Goal: Task Accomplishment & Management: Manage account settings

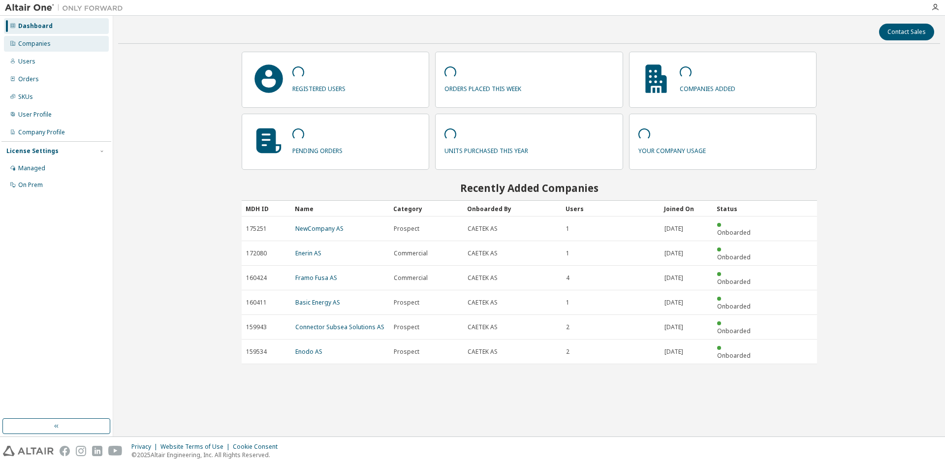
click at [36, 42] on div "Companies" at bounding box center [34, 44] width 32 height 8
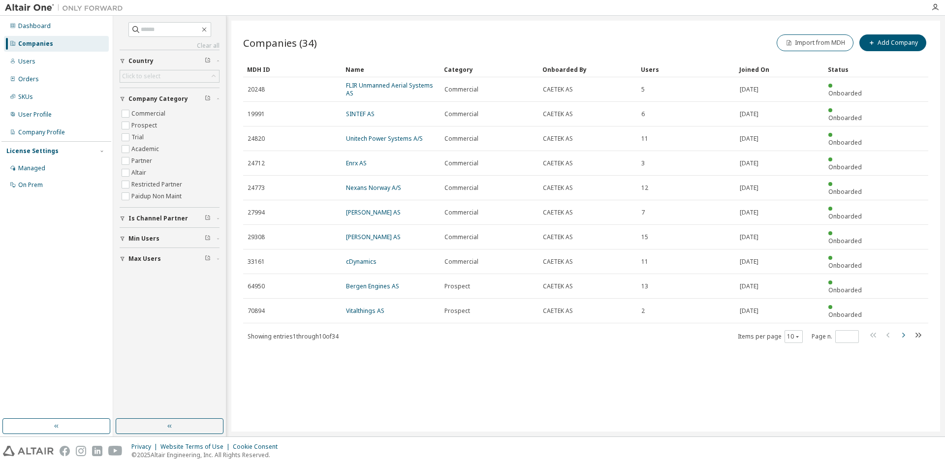
click at [906, 329] on icon "button" at bounding box center [904, 335] width 12 height 12
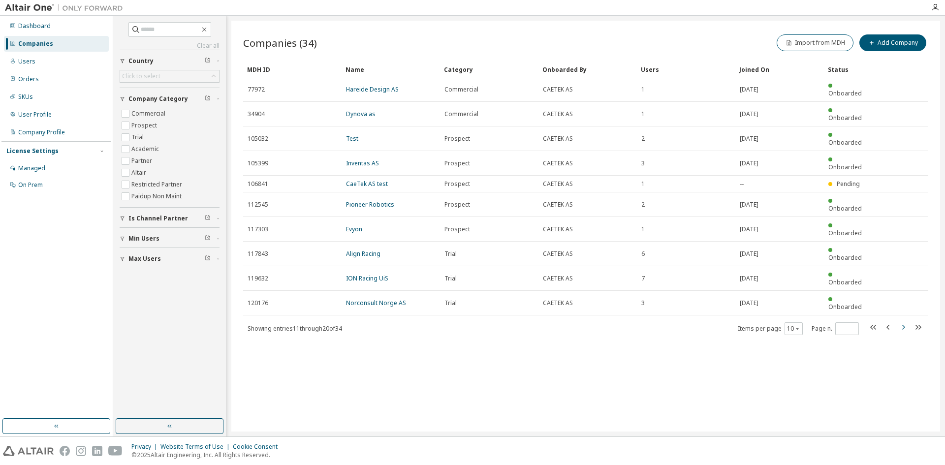
click at [903, 322] on icon "button" at bounding box center [904, 328] width 12 height 12
type input "*"
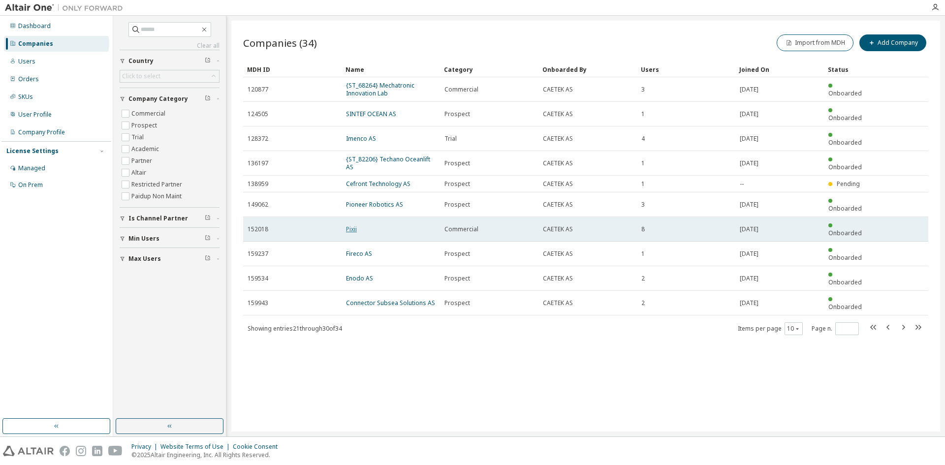
click at [350, 225] on link "Pixii" at bounding box center [351, 229] width 11 height 8
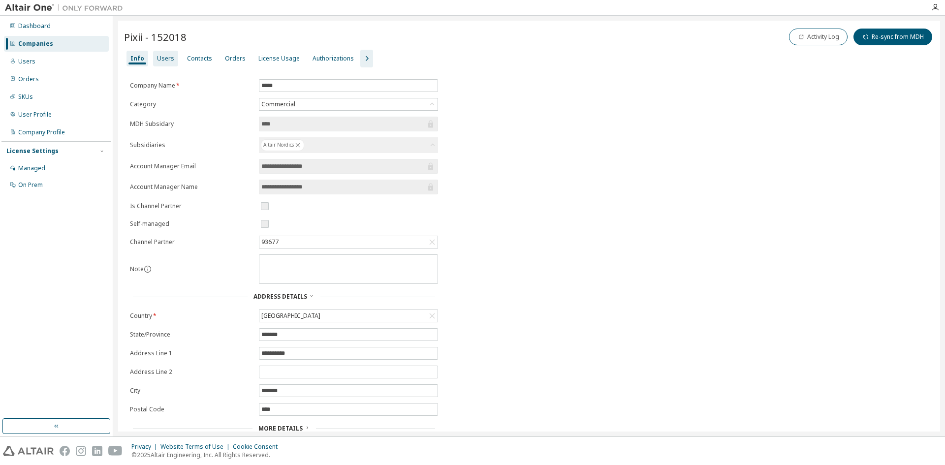
click at [161, 59] on div "Users" at bounding box center [165, 59] width 17 height 8
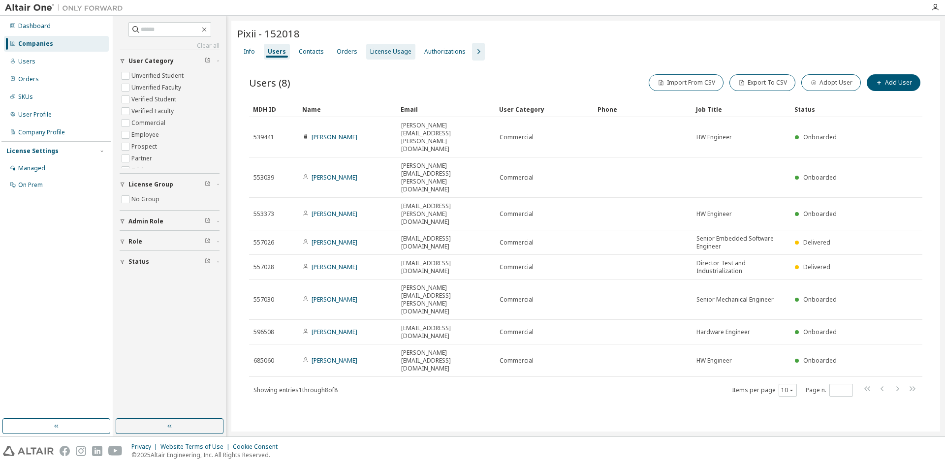
click at [393, 52] on div "License Usage" at bounding box center [390, 52] width 41 height 8
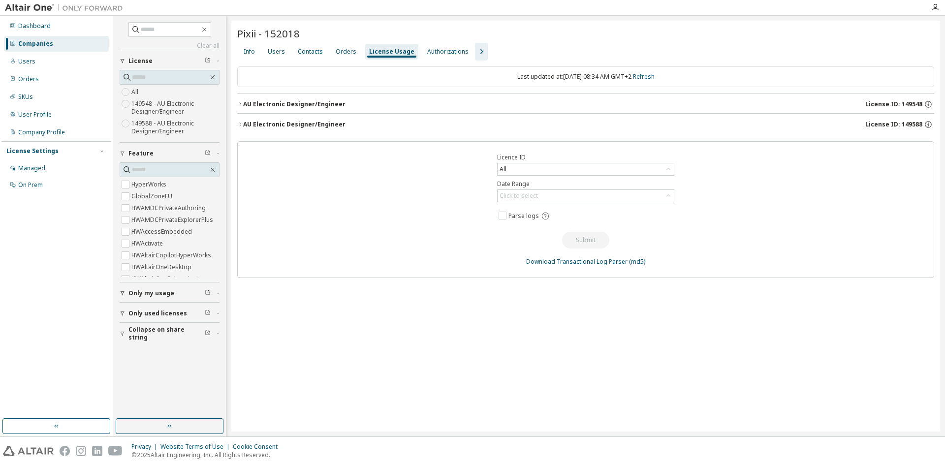
click at [239, 103] on icon "button" at bounding box center [240, 104] width 6 height 6
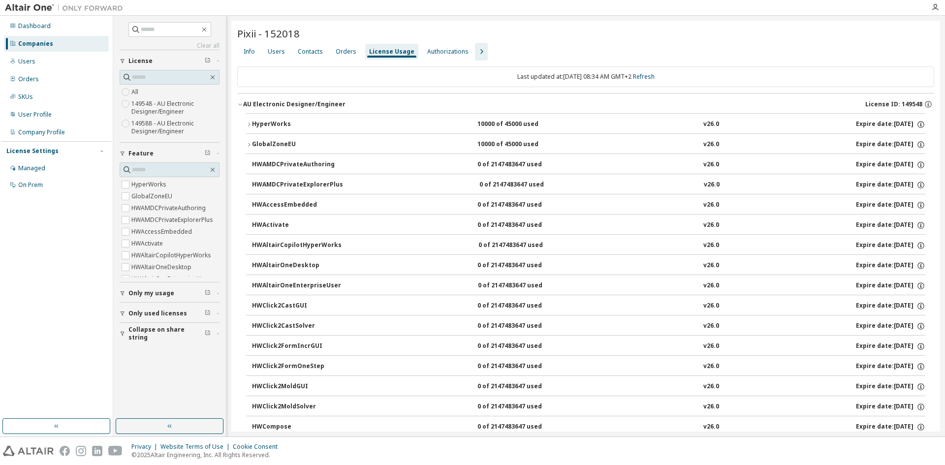
click at [239, 103] on icon "button" at bounding box center [240, 104] width 6 height 6
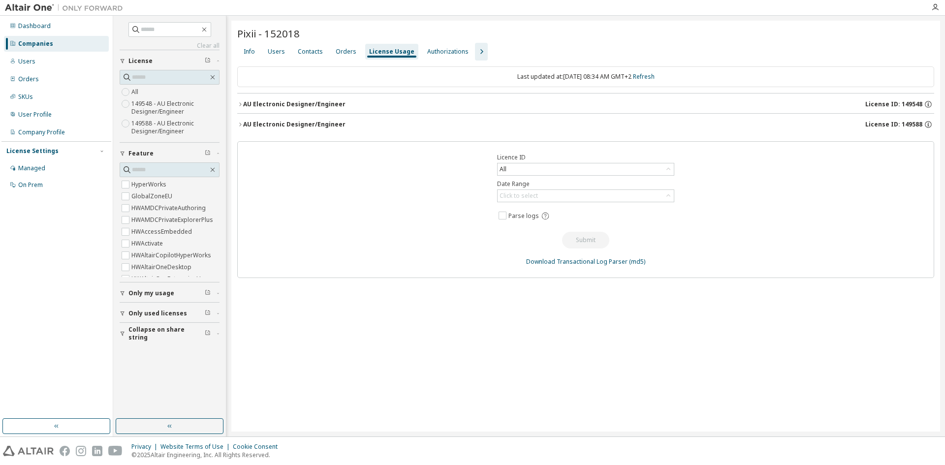
click at [240, 128] on button "AU Electronic Designer/Engineer License ID: 149588" at bounding box center [585, 125] width 697 height 22
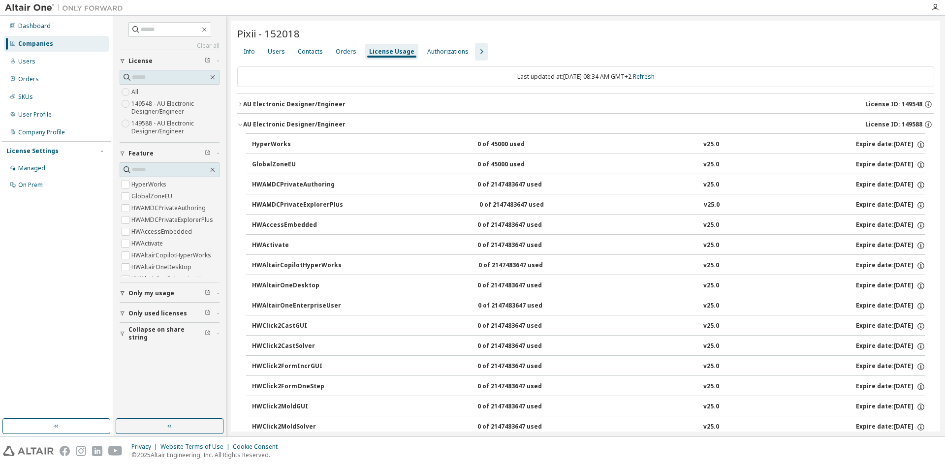
click at [240, 128] on button "AU Electronic Designer/Engineer License ID: 149588" at bounding box center [585, 125] width 697 height 22
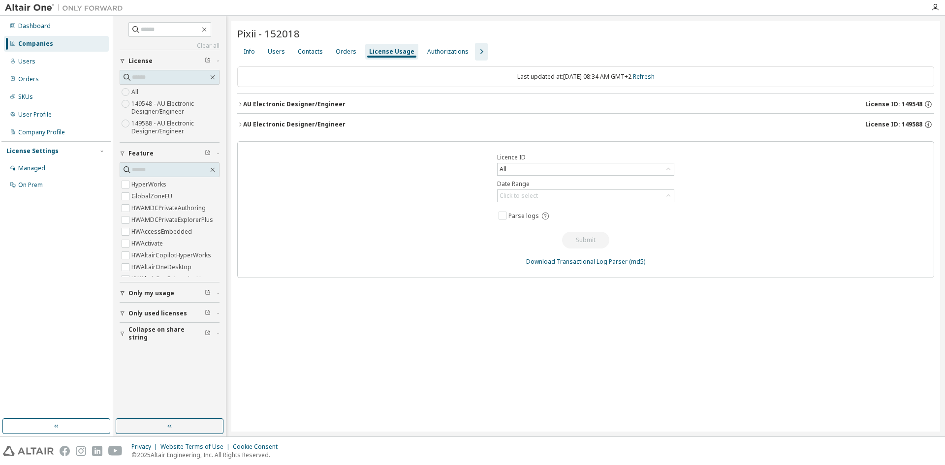
click at [243, 103] on div "AU Electronic Designer/Engineer" at bounding box center [294, 104] width 102 height 8
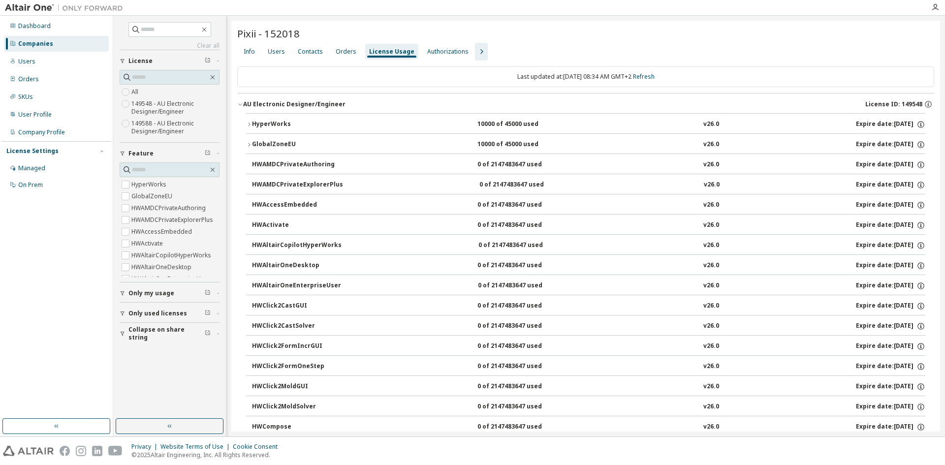
click at [243, 103] on div "AU Electronic Designer/Engineer" at bounding box center [294, 104] width 102 height 8
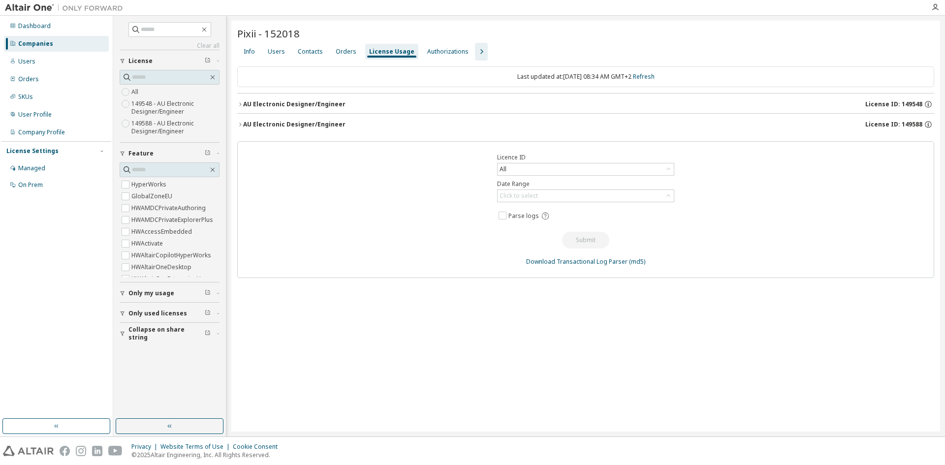
click at [240, 121] on button "AU Electronic Designer/Engineer License ID: 149588" at bounding box center [585, 125] width 697 height 22
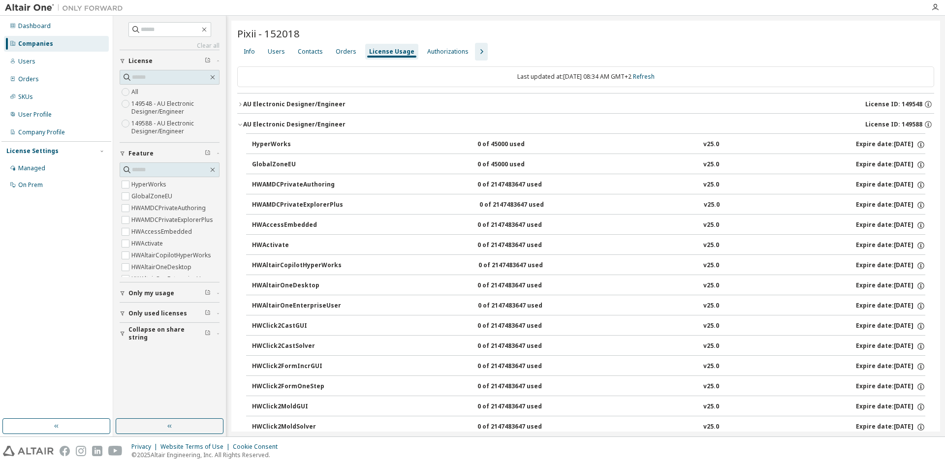
click at [240, 121] on button "AU Electronic Designer/Engineer License ID: 149588" at bounding box center [585, 125] width 697 height 22
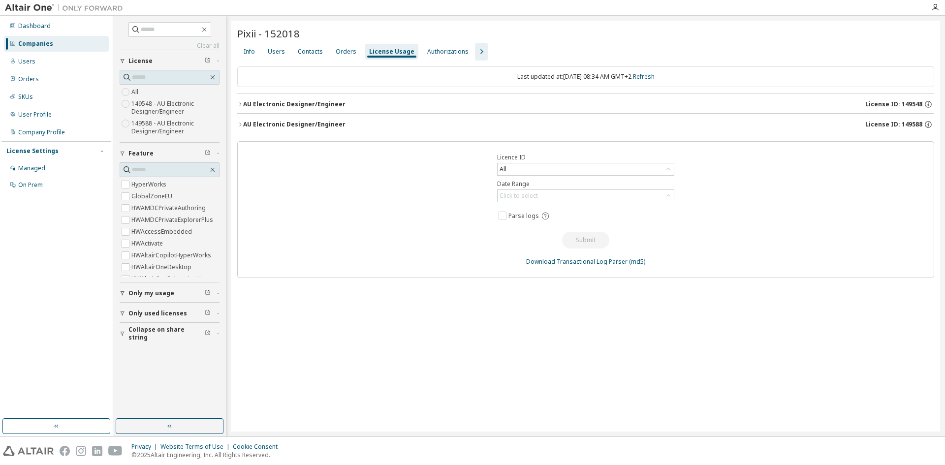
click at [240, 104] on icon "button" at bounding box center [240, 104] width 6 height 6
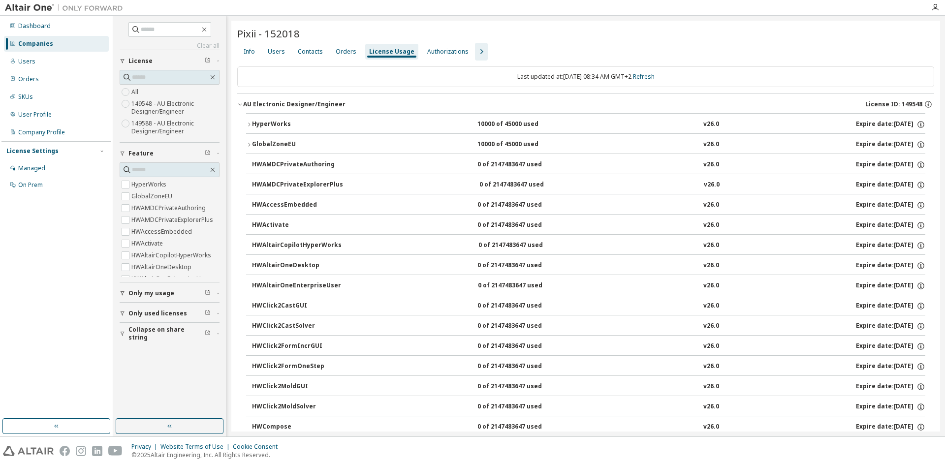
click at [240, 104] on icon "button" at bounding box center [240, 104] width 6 height 6
